Goal: Information Seeking & Learning: Learn about a topic

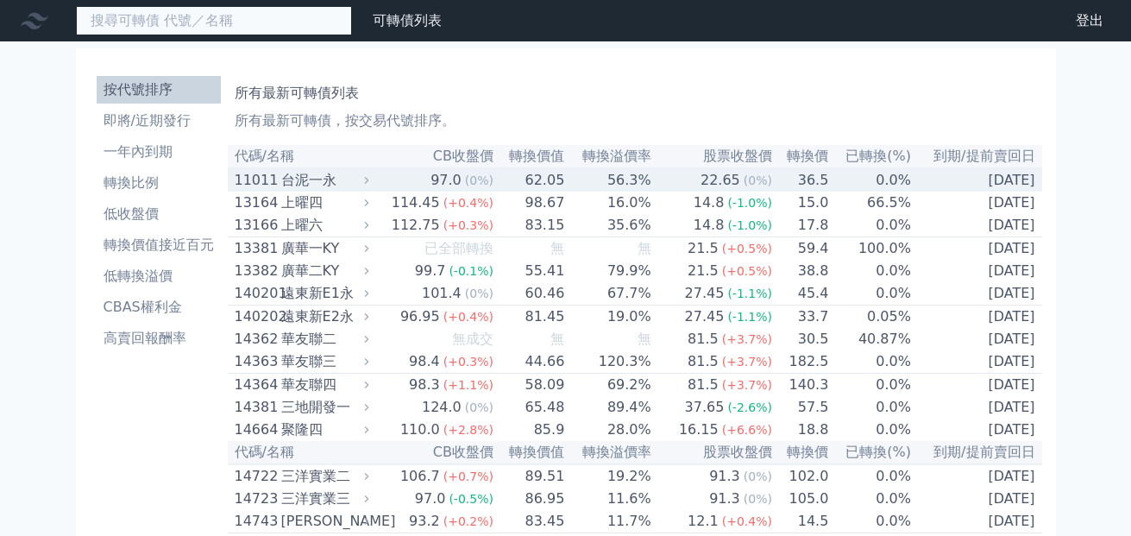
click at [172, 26] on input at bounding box center [214, 20] width 276 height 29
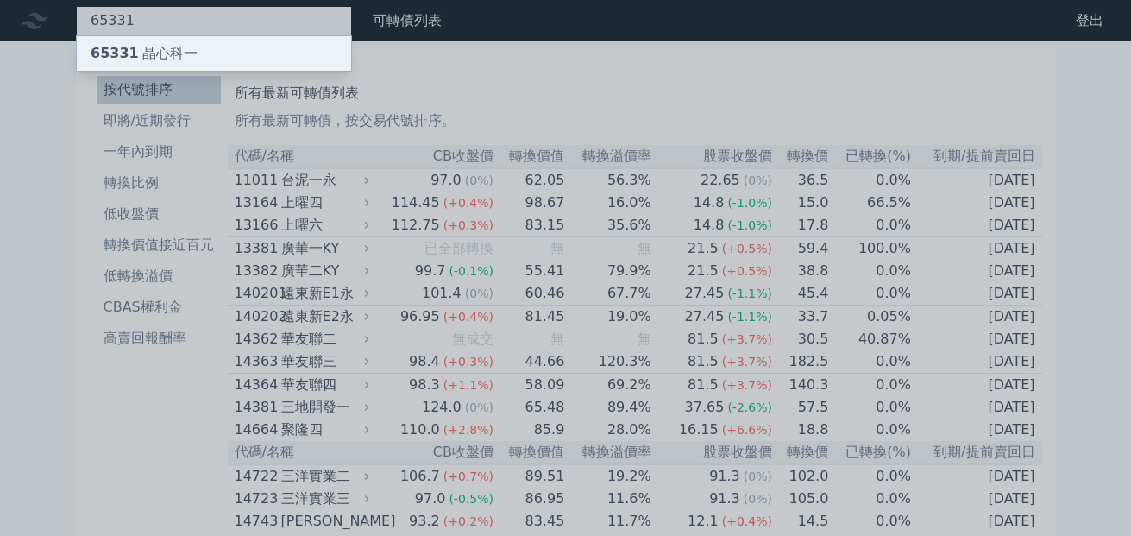
type input "65331"
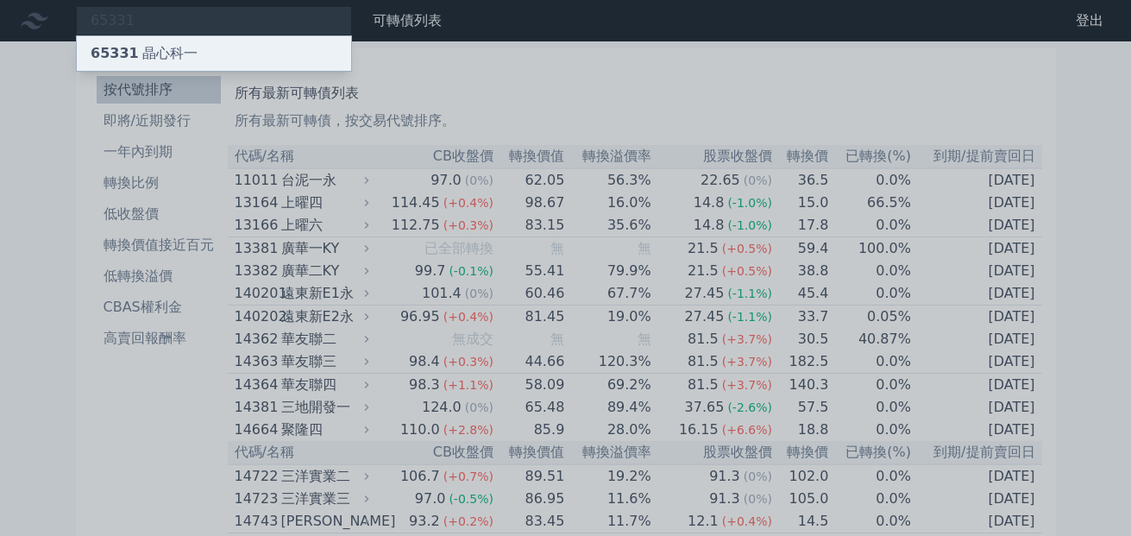
click at [174, 50] on div "65331 晶心科一" at bounding box center [144, 53] width 107 height 21
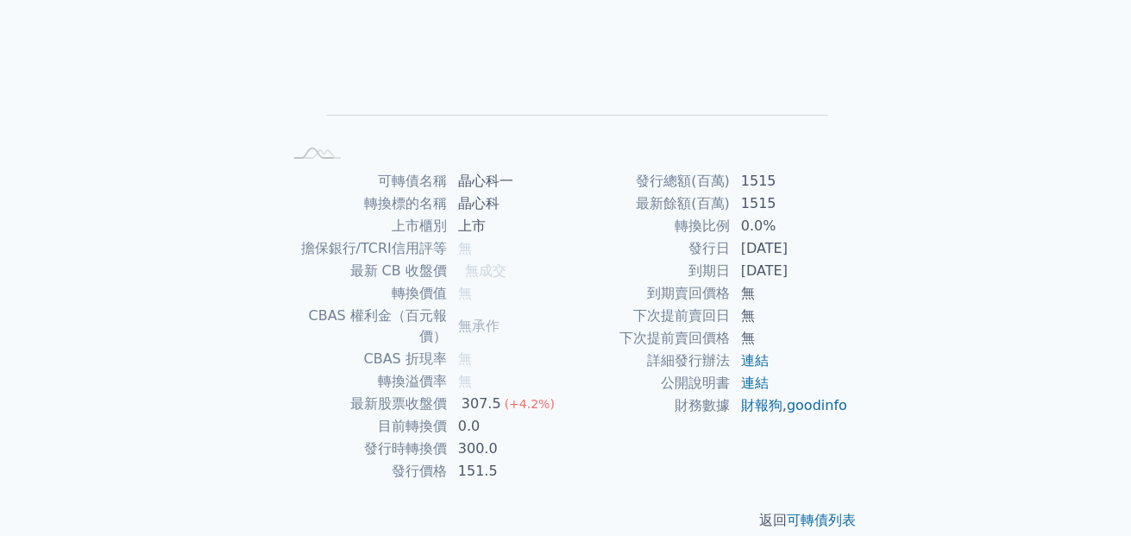
scroll to position [263, 0]
click at [325, 481] on div "返回 可轉債列表" at bounding box center [566, 519] width 608 height 76
click at [636, 508] on p "返回 可轉債列表" at bounding box center [566, 518] width 608 height 21
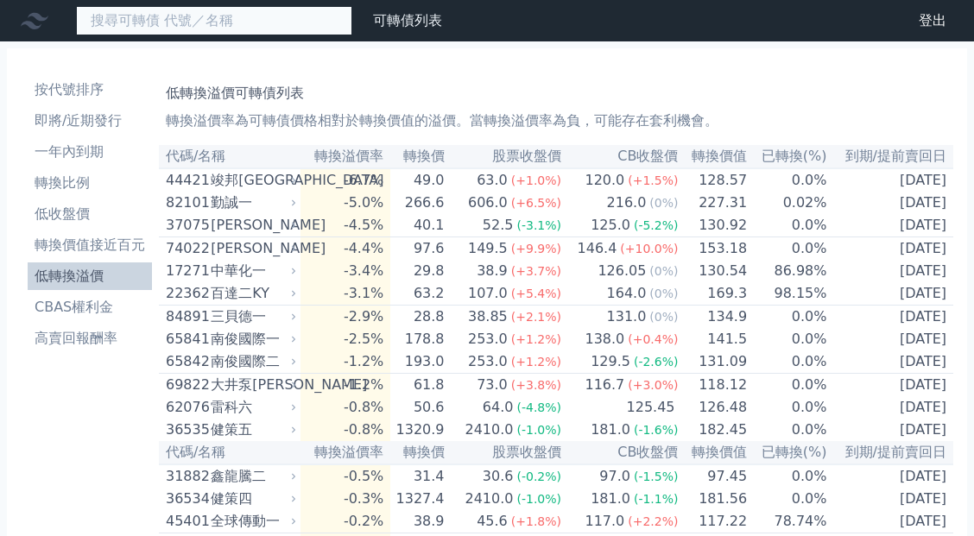
click at [211, 22] on input at bounding box center [214, 20] width 276 height 29
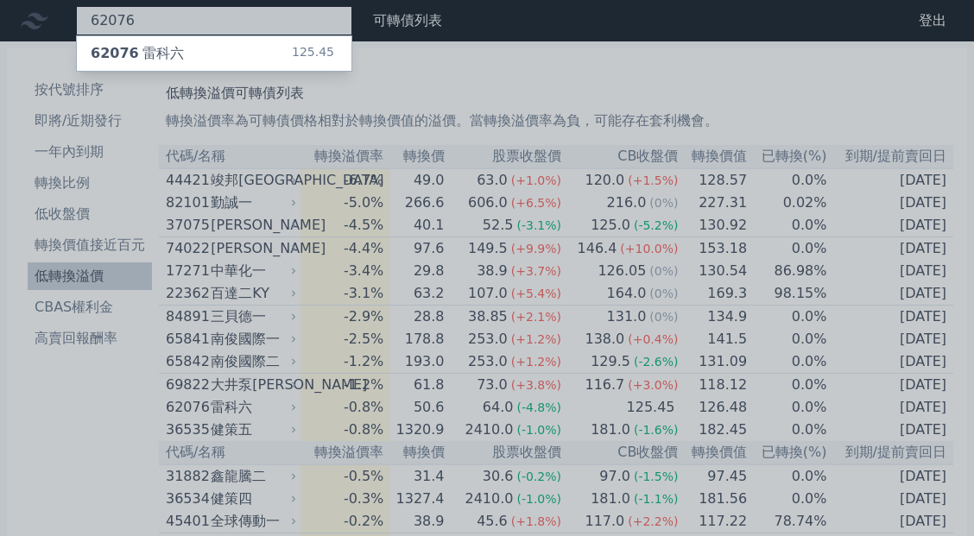
type input "62076"
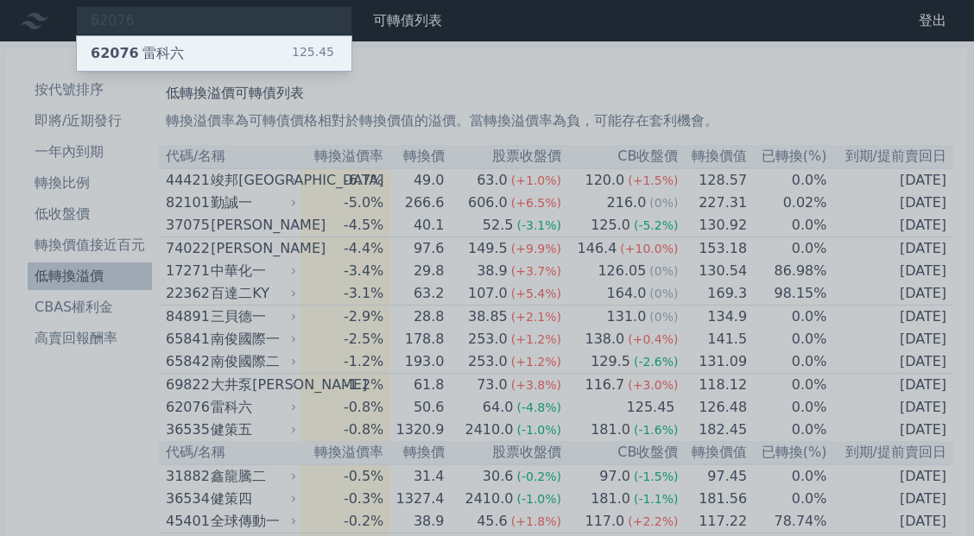
click at [211, 58] on div "62076 雷科六 125.45" at bounding box center [214, 53] width 274 height 35
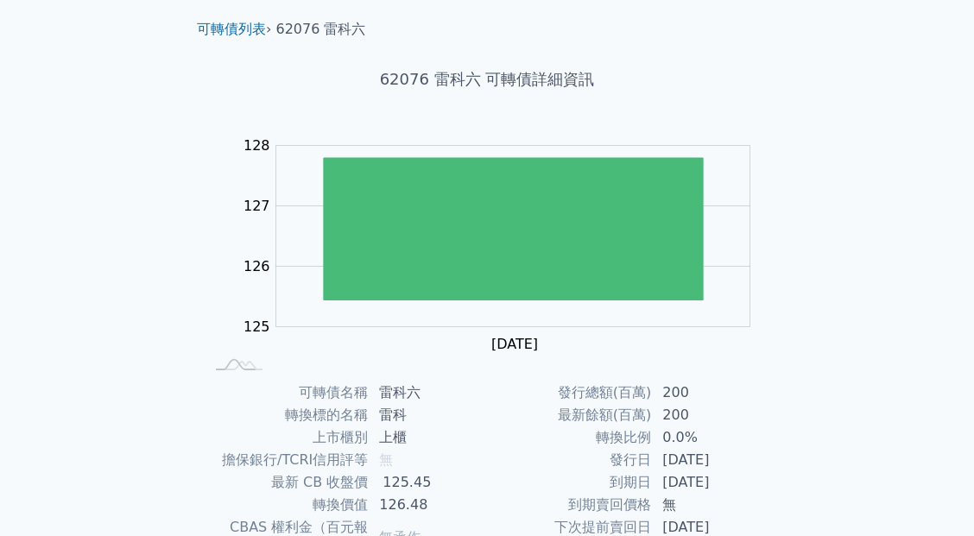
scroll to position [259, 0]
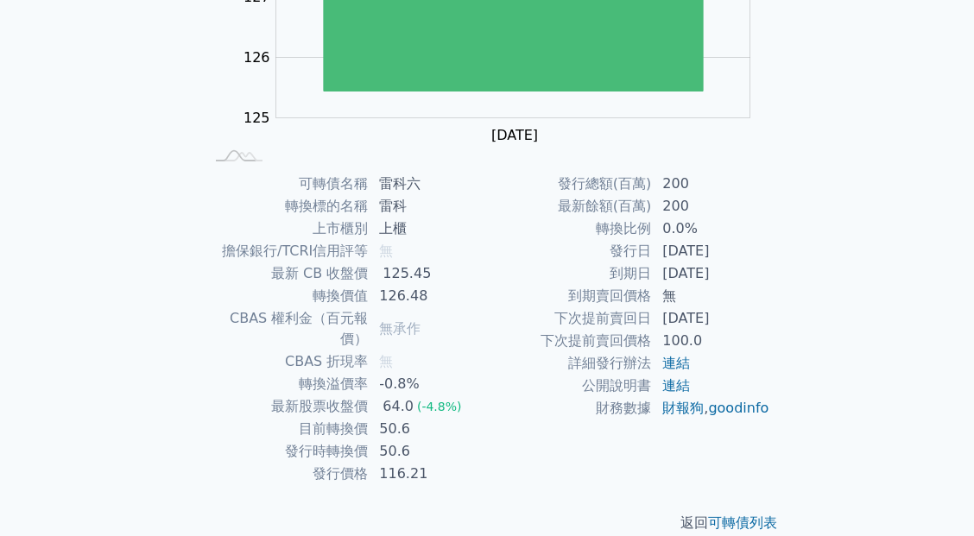
click at [121, 348] on div "可轉債列表 財務數據 可轉債列表 財務數據 登出 登出 可轉債列表 › 62076 雷科六 62076 雷科六 可轉債詳細資訊 Zoom Out 125.0 …" at bounding box center [487, 151] width 974 height 820
